Goal: Book appointment/travel/reservation

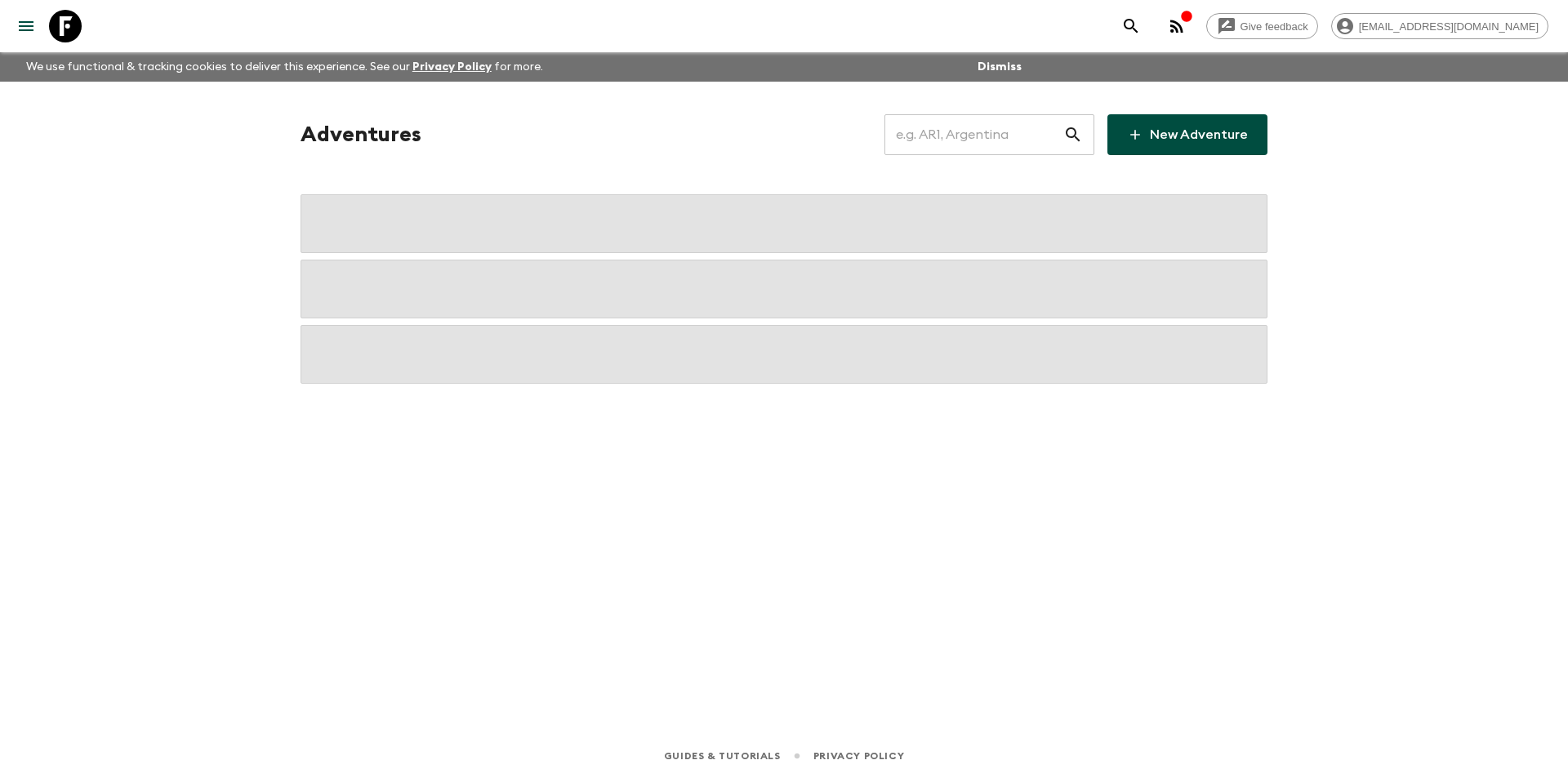
click at [982, 124] on input "text" at bounding box center [975, 135] width 179 height 46
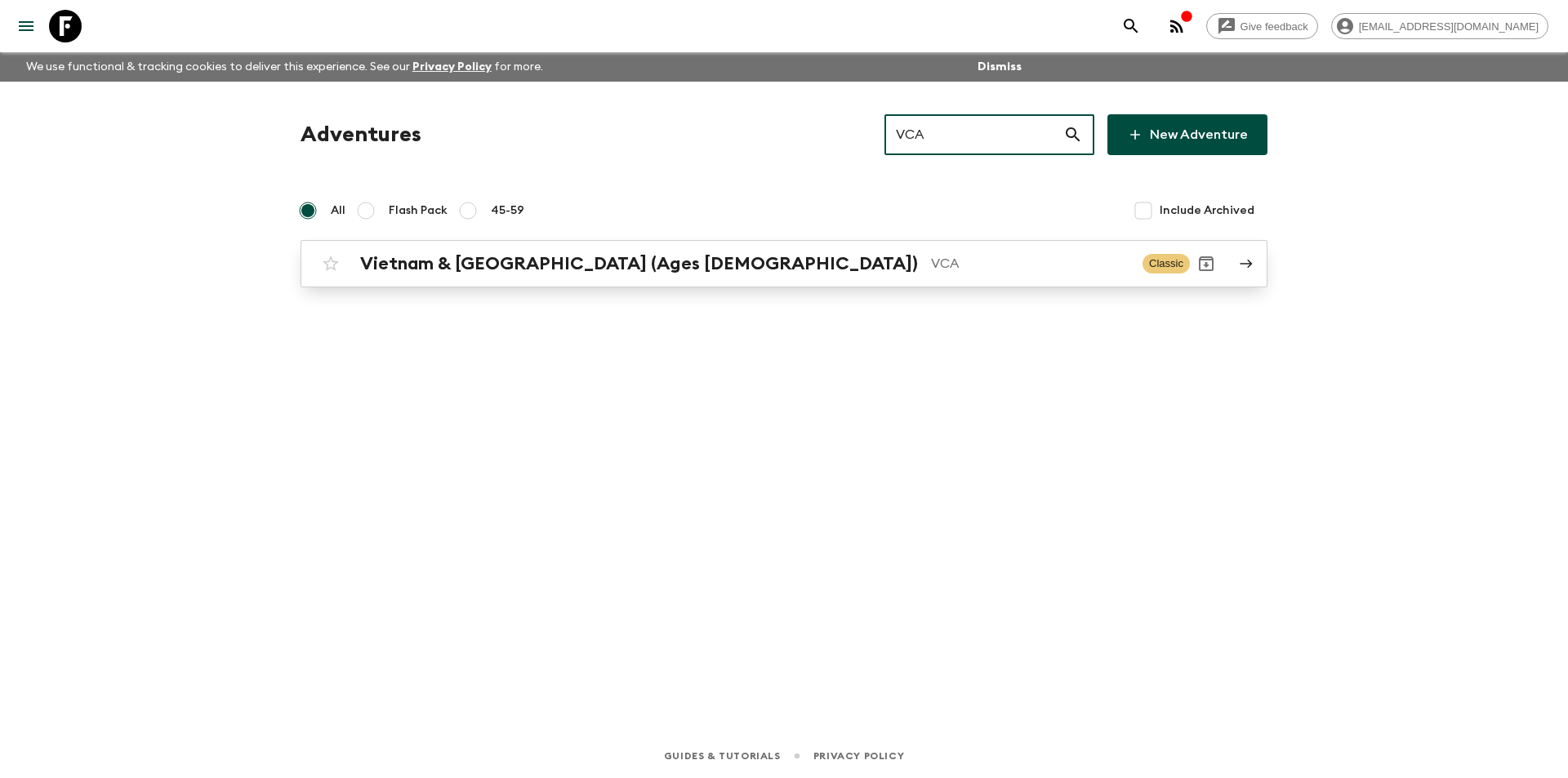
type input "VCA"
click at [931, 263] on p "VCA" at bounding box center [1030, 264] width 198 height 20
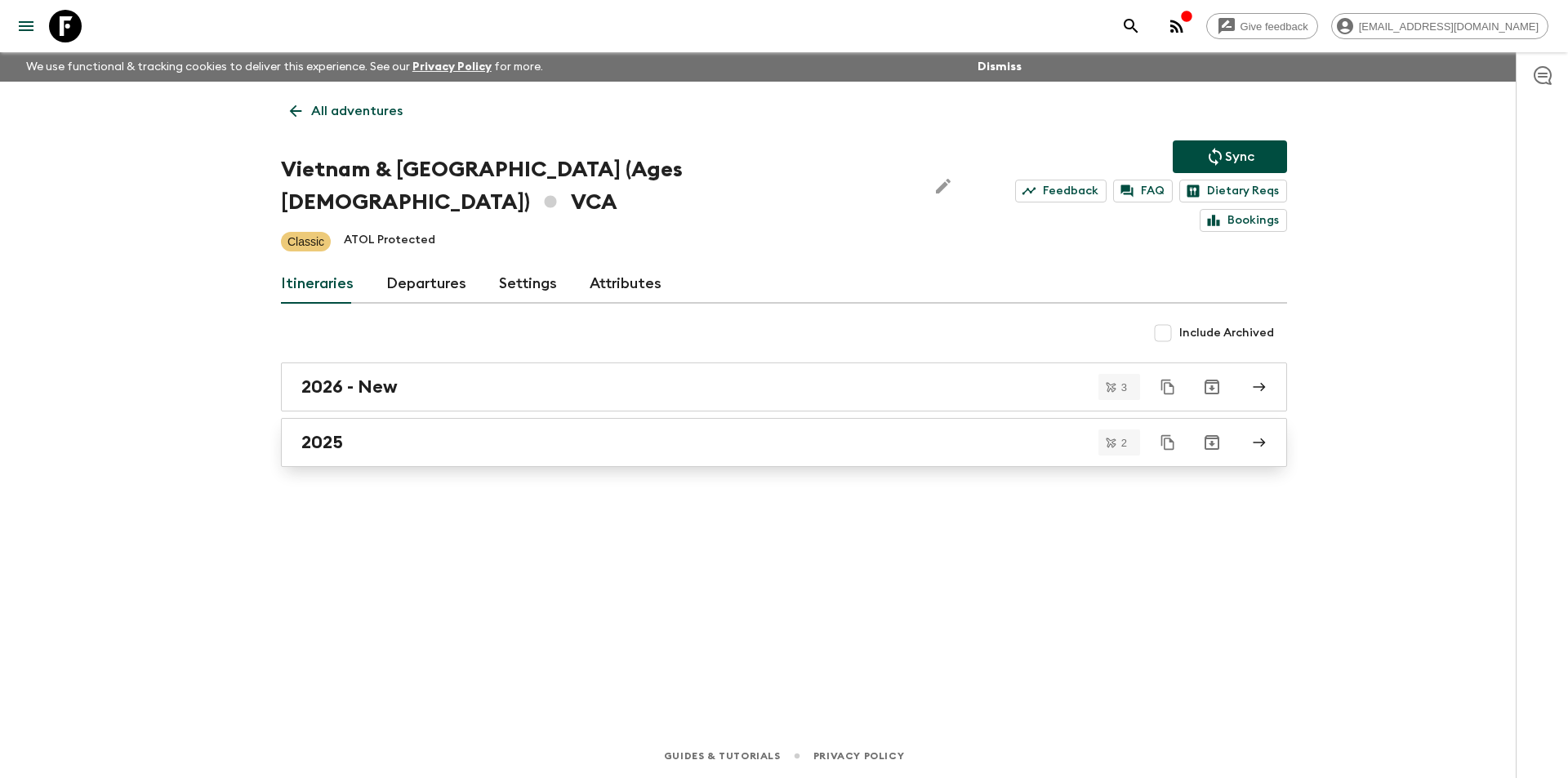
click at [447, 433] on div "2025" at bounding box center [768, 443] width 935 height 21
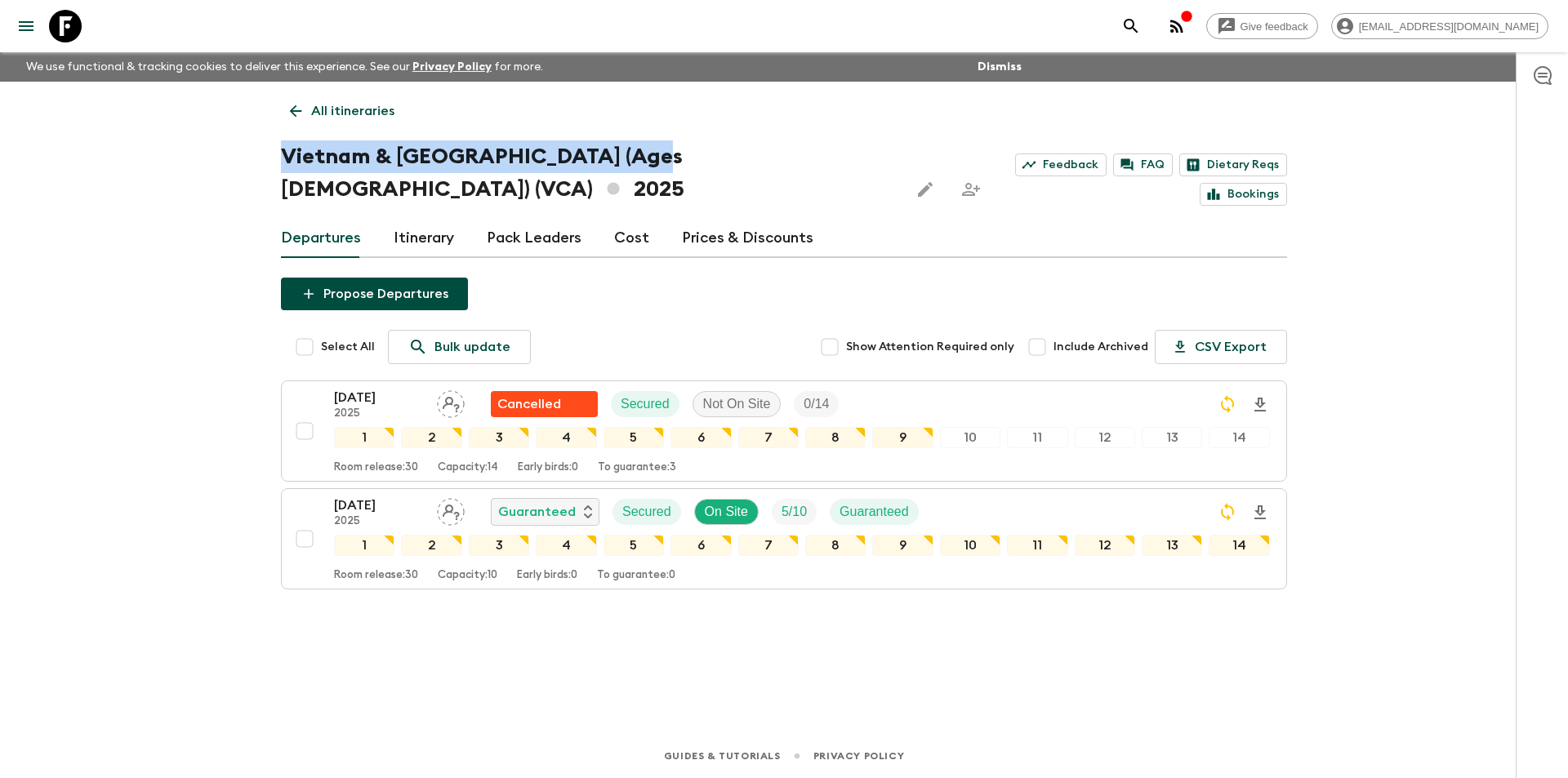
copy h1 "Vietnam & [GEOGRAPHIC_DATA] (Ages [DEMOGRAPHIC_DATA])"
drag, startPoint x: 278, startPoint y: 155, endPoint x: 633, endPoint y: 151, distance: 355.0
click at [633, 151] on div "All itineraries [GEOGRAPHIC_DATA] & [GEOGRAPHIC_DATA] (Ages [DEMOGRAPHIC_DATA])…" at bounding box center [783, 385] width 1045 height 607
click at [56, 15] on icon at bounding box center [65, 26] width 33 height 33
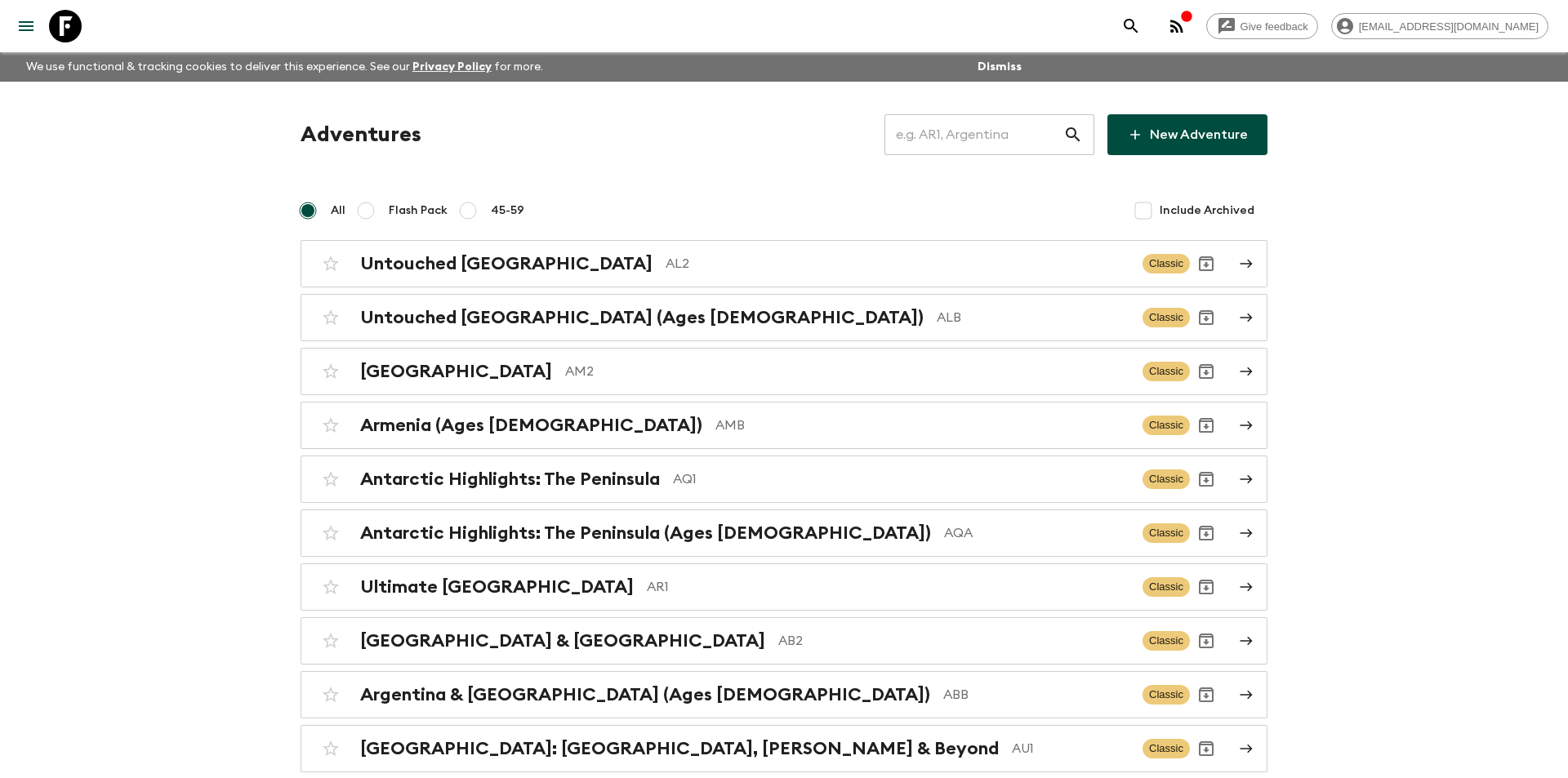
click at [962, 144] on input "text" at bounding box center [975, 135] width 179 height 46
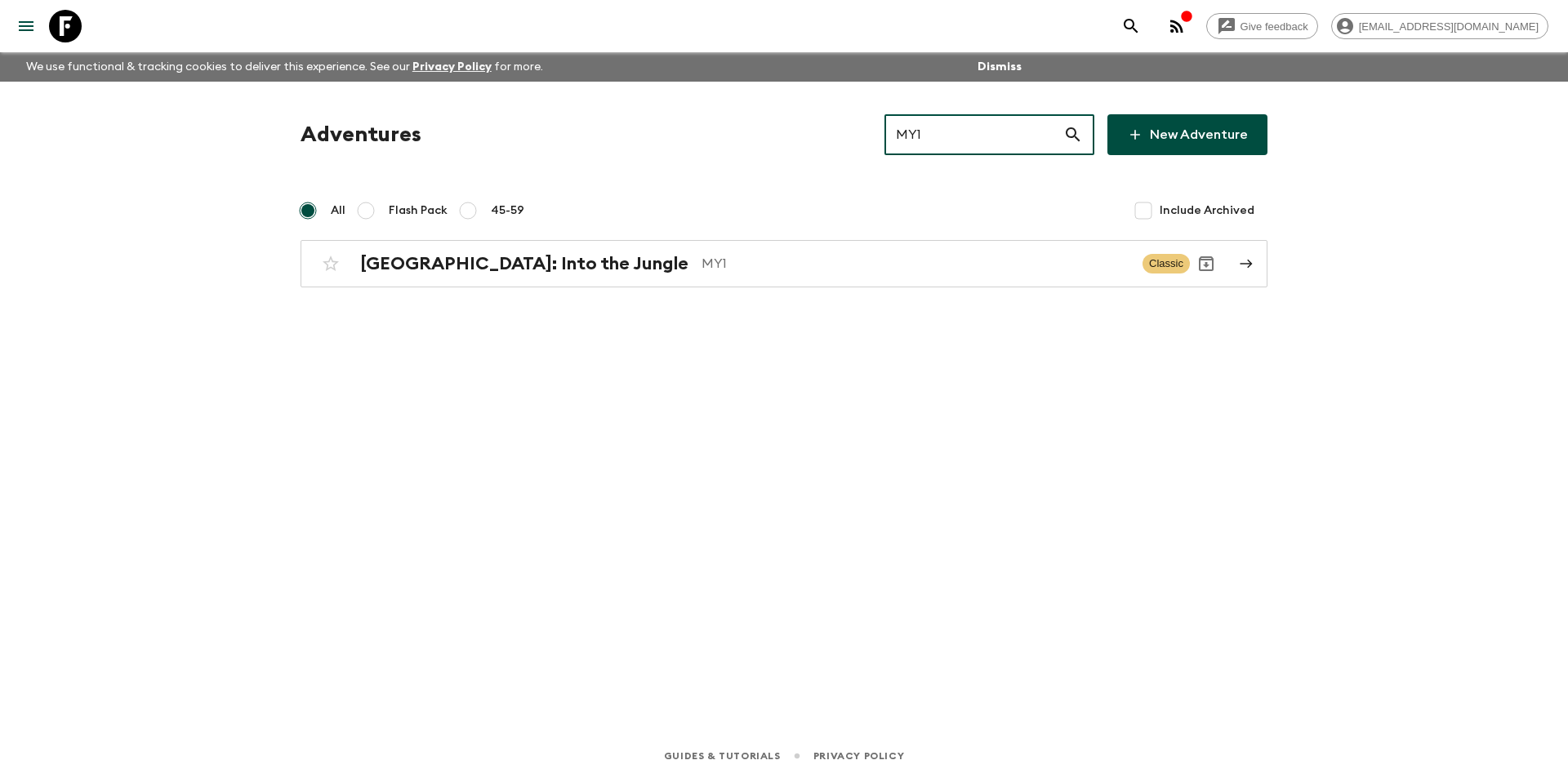
type input "MY1"
click at [771, 238] on div "Adventures MY1 ​ New Adventure All Flash Pack 45-59 Include Archived [GEOGRAPHI…" at bounding box center [784, 200] width 1006 height 173
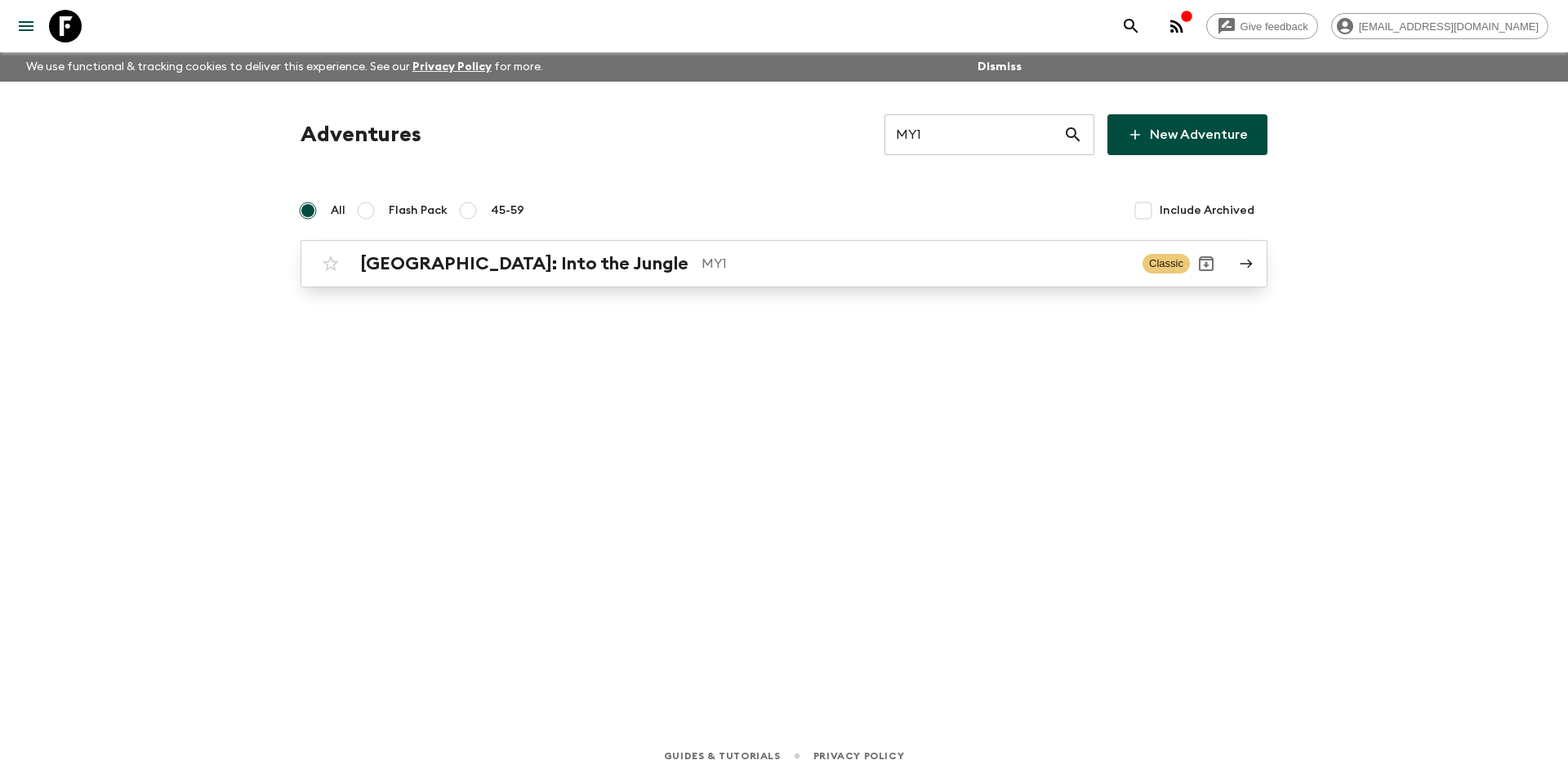
click at [757, 265] on p "MY1" at bounding box center [915, 264] width 428 height 20
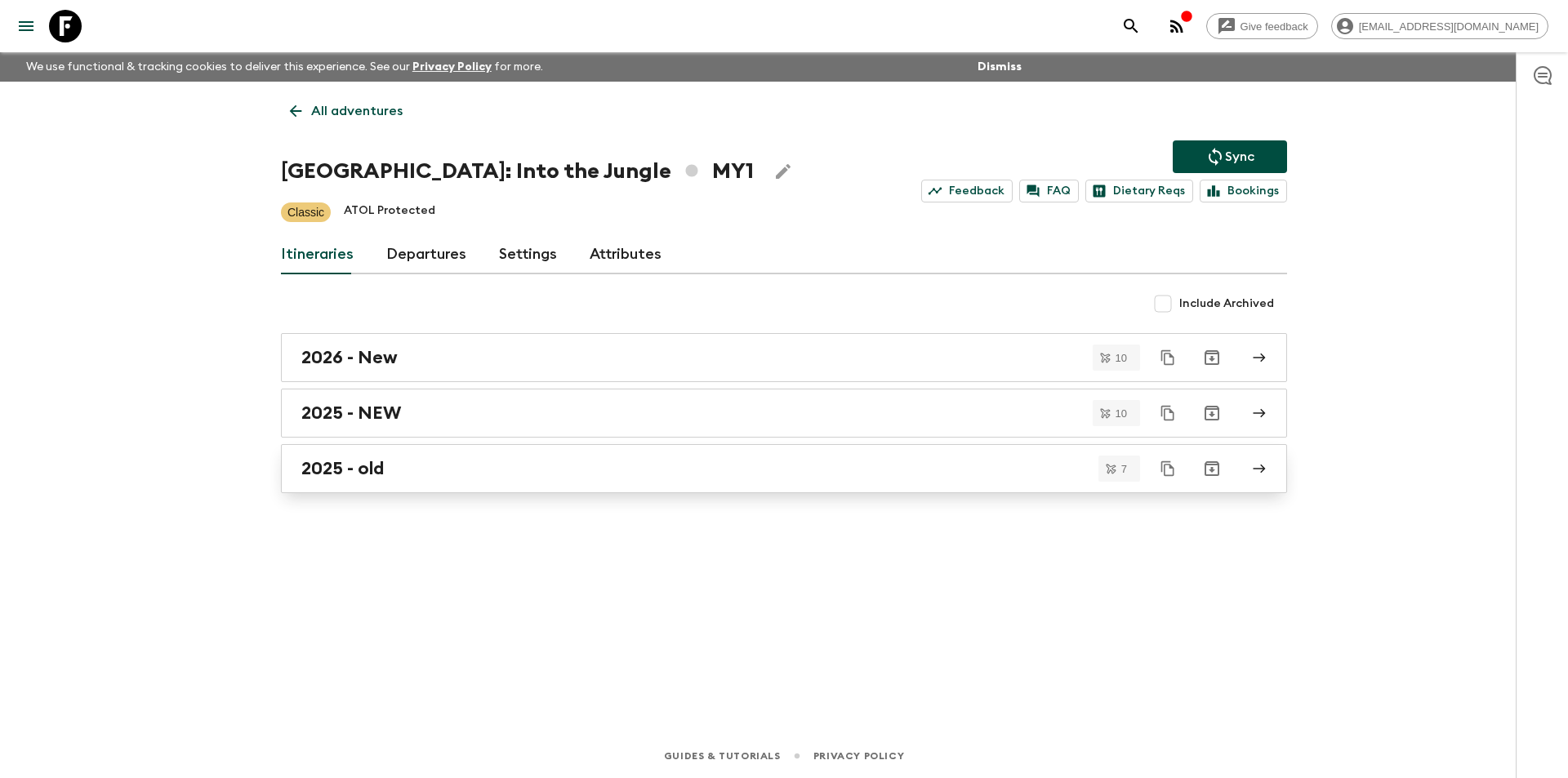
click at [458, 479] on div "2025 - old" at bounding box center [768, 469] width 935 height 21
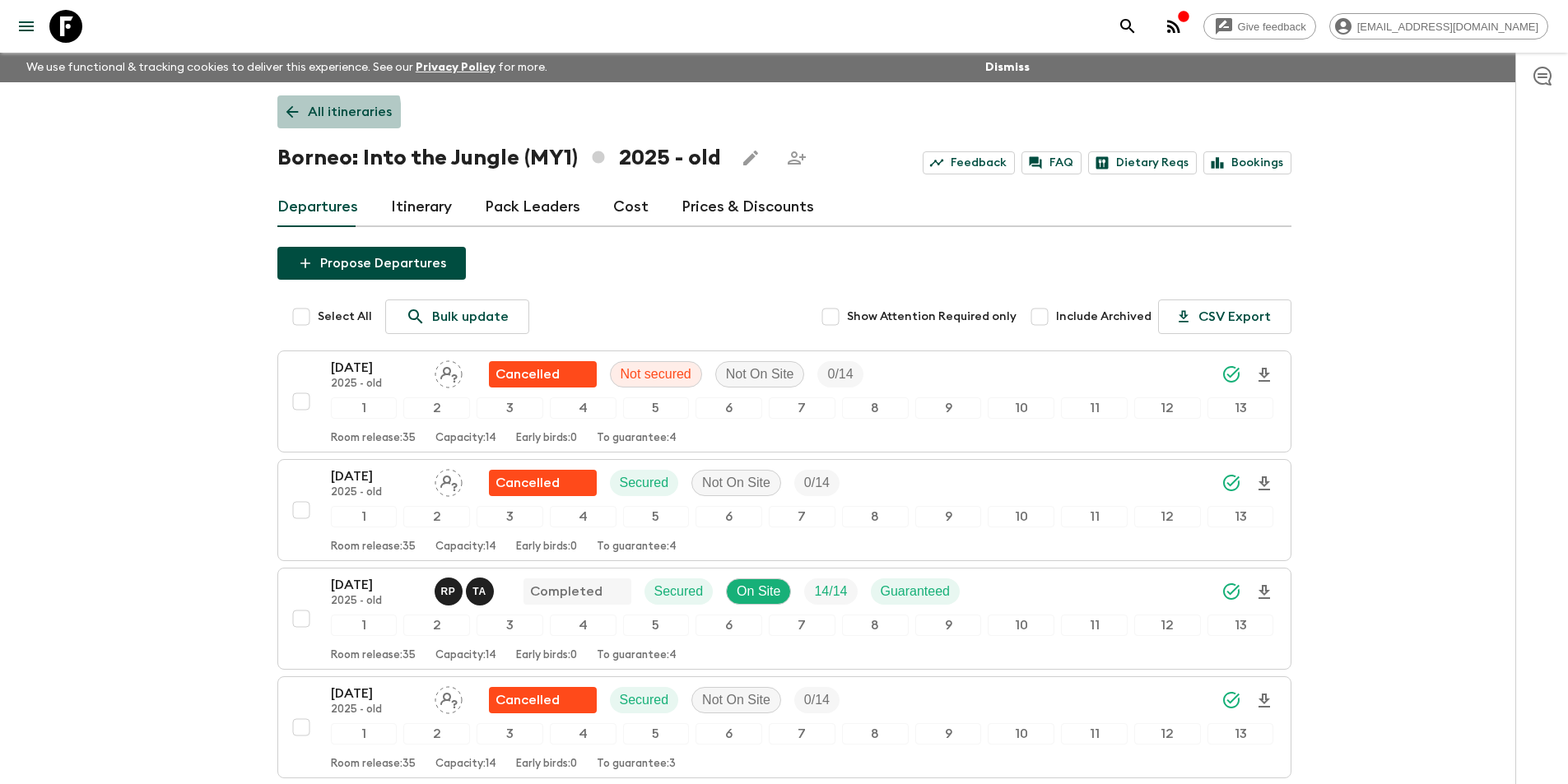
click at [286, 118] on icon at bounding box center [292, 111] width 18 height 18
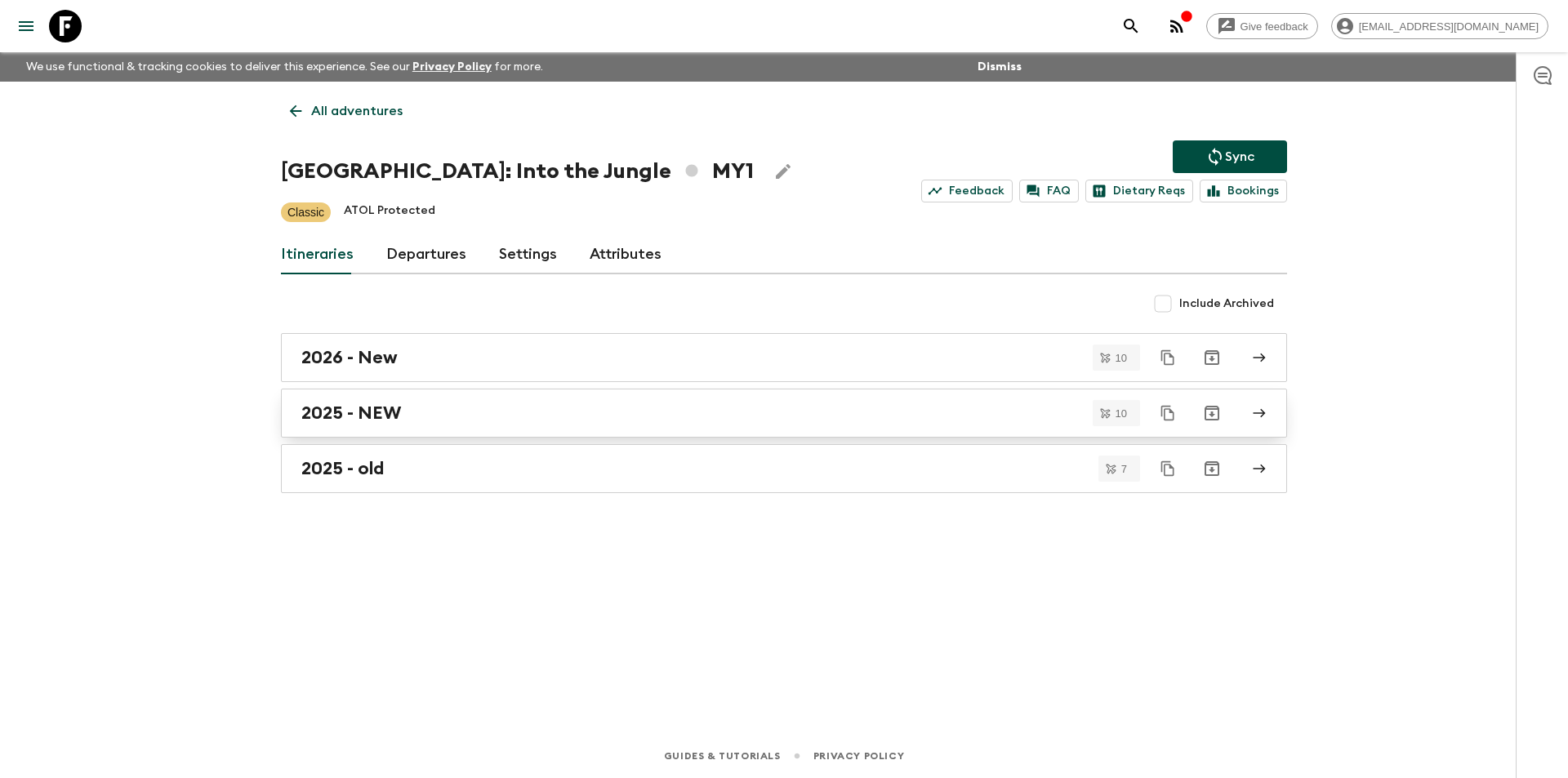
click at [432, 413] on div "2025 - NEW" at bounding box center [768, 413] width 935 height 21
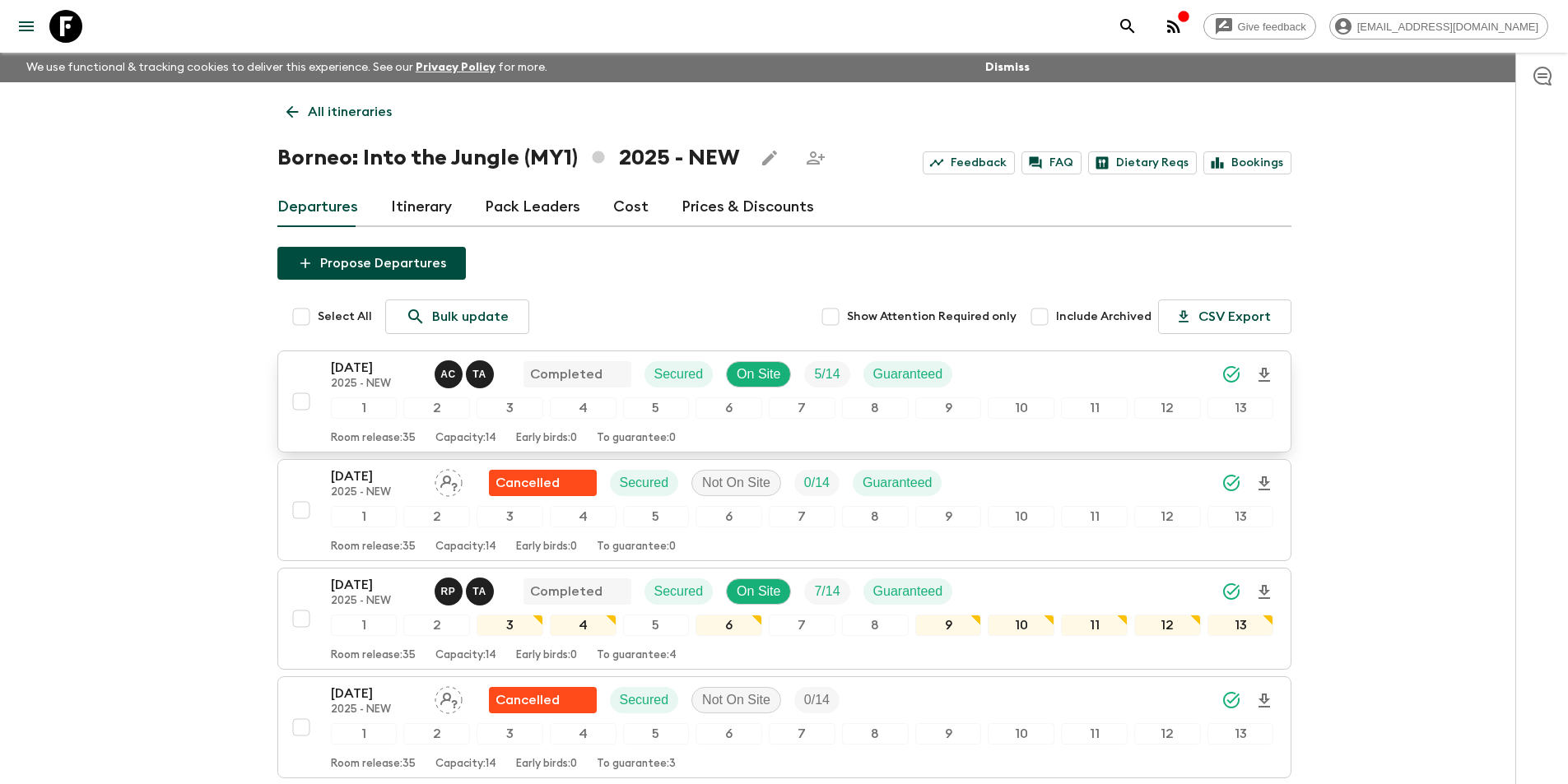
click at [361, 384] on p "2025 - NEW" at bounding box center [375, 384] width 90 height 13
